Goal: Find specific fact: Find specific fact

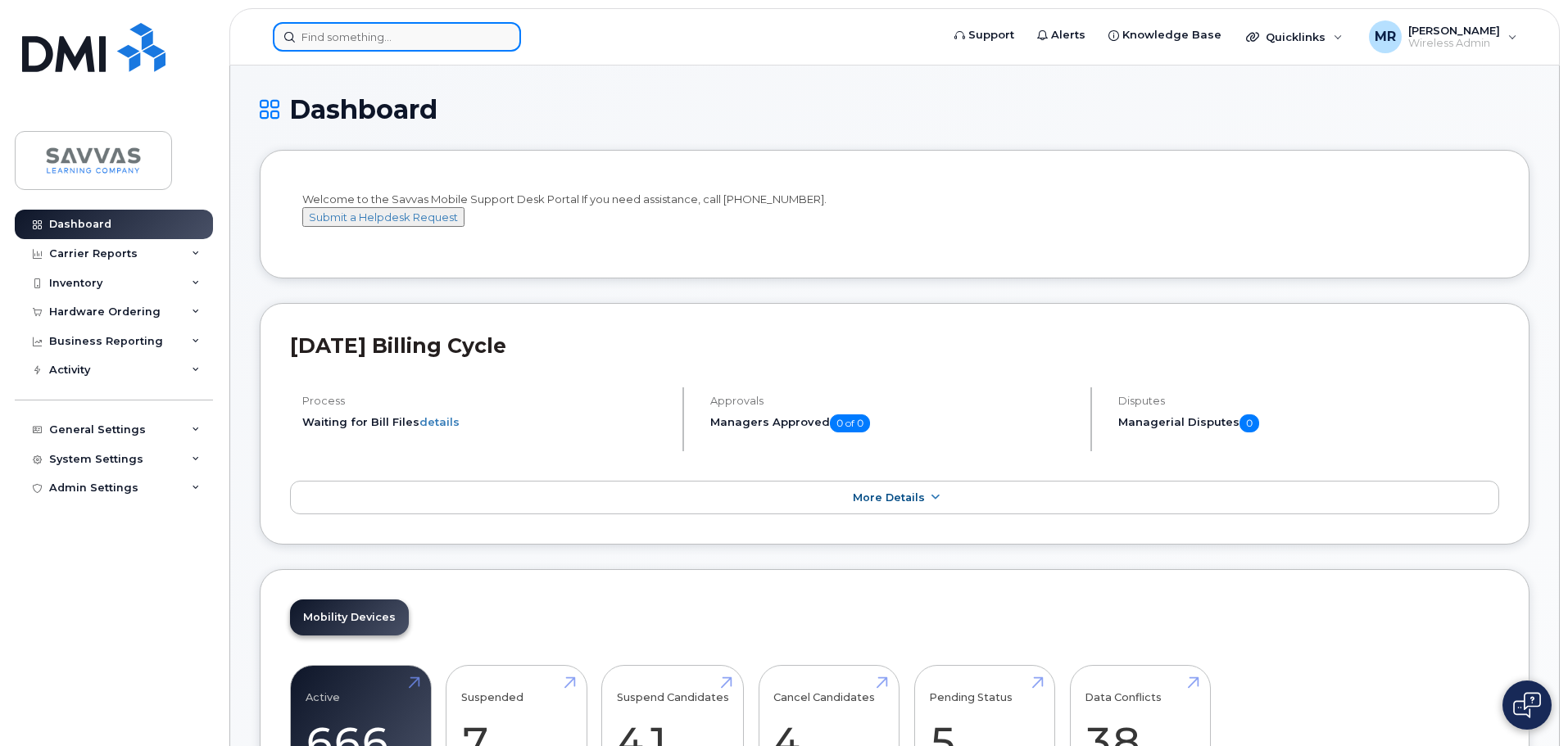
click at [338, 40] on input at bounding box center [397, 36] width 248 height 30
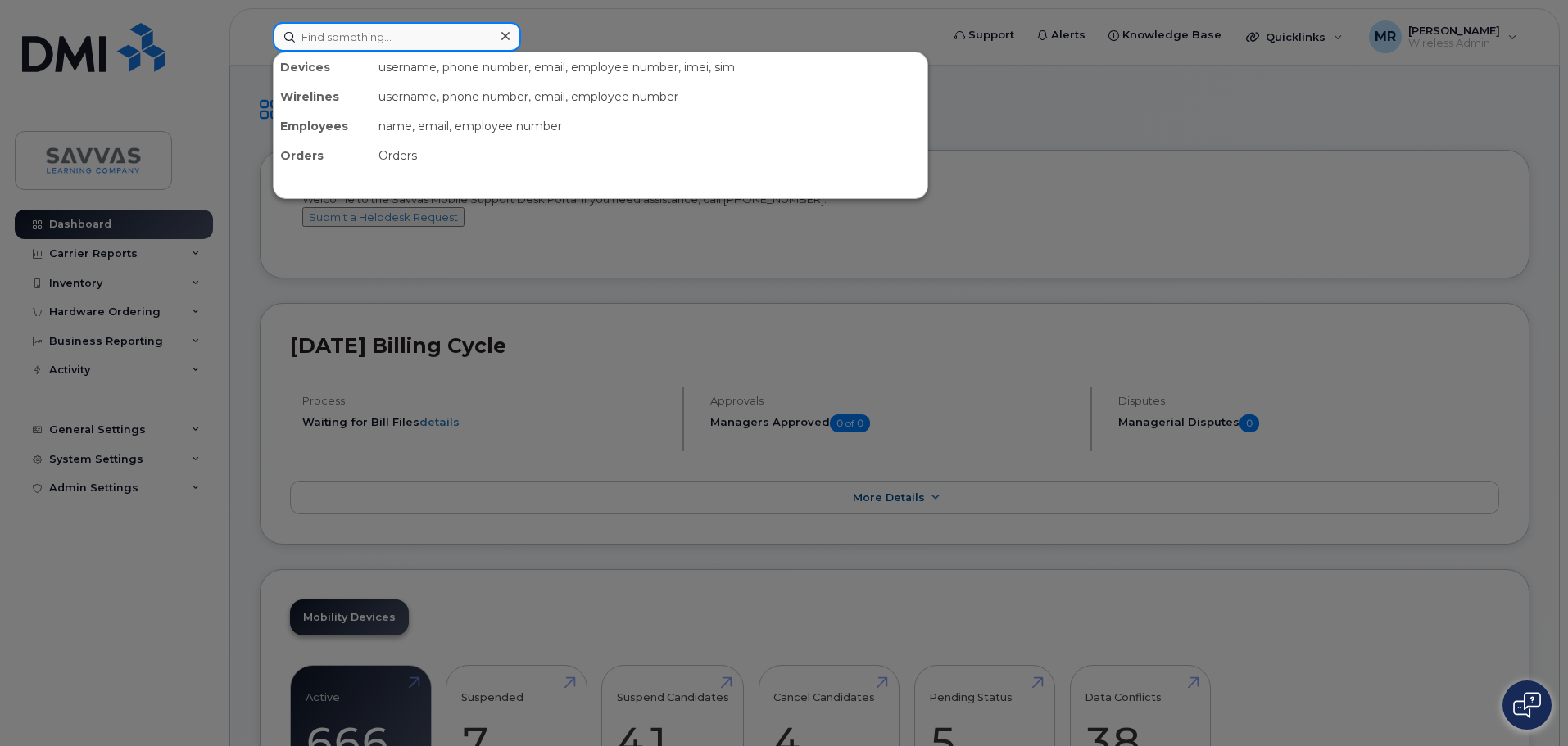
paste input "270.702.0559"
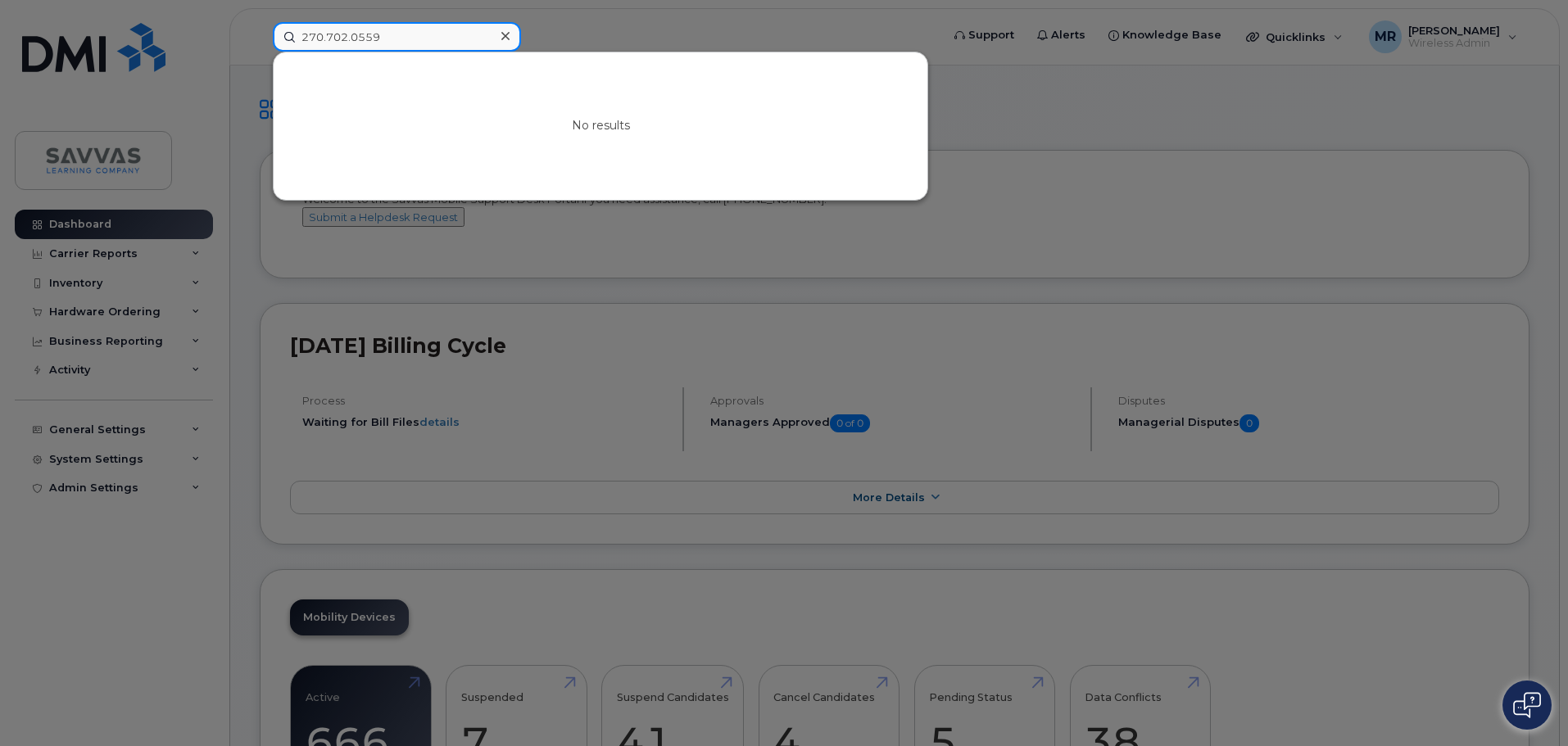
click at [326, 35] on input "270.702.0559" at bounding box center [397, 36] width 248 height 30
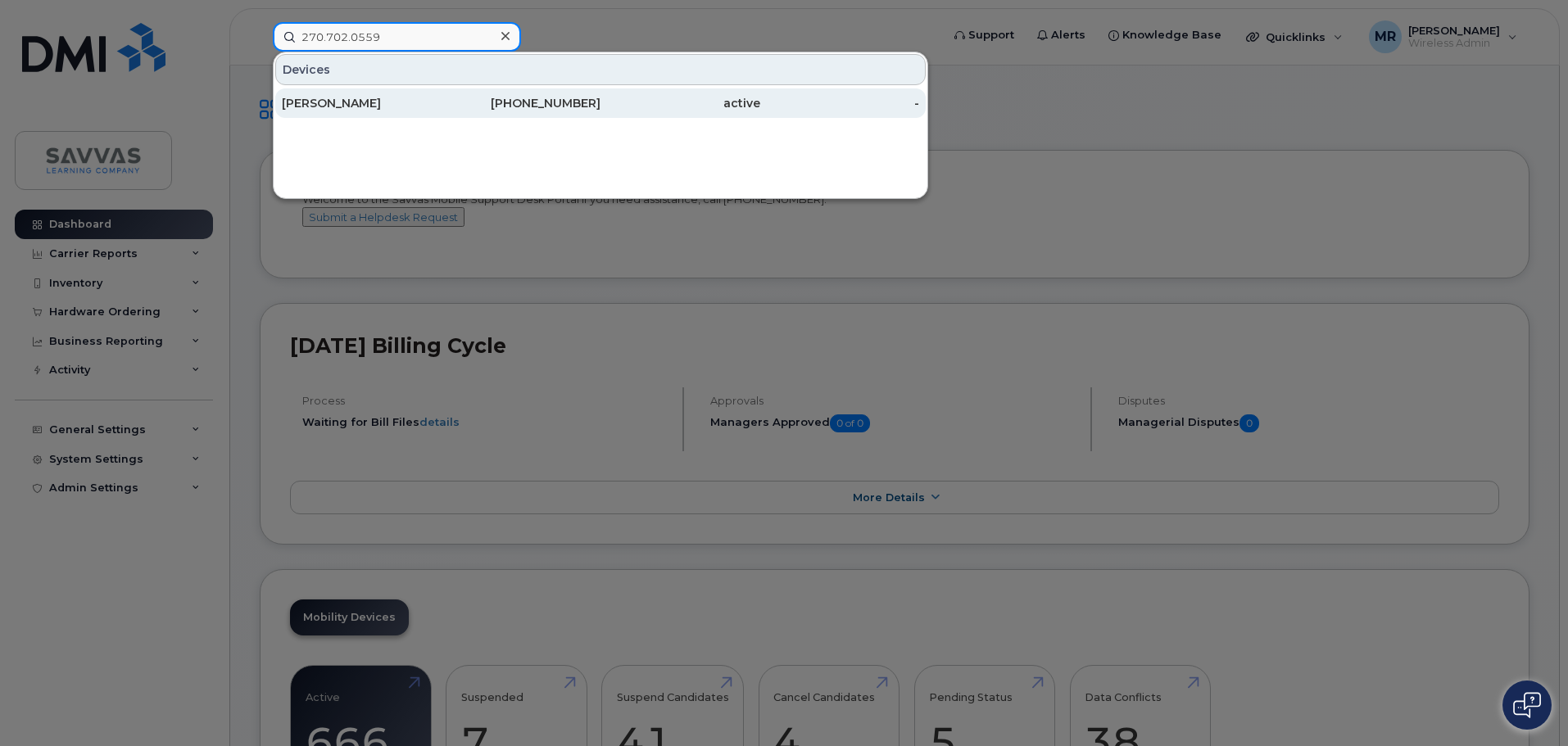
type input "270.702.0559"
click at [442, 110] on div "[PERSON_NAME]" at bounding box center [521, 103] width 160 height 30
